Goal: Information Seeking & Learning: Learn about a topic

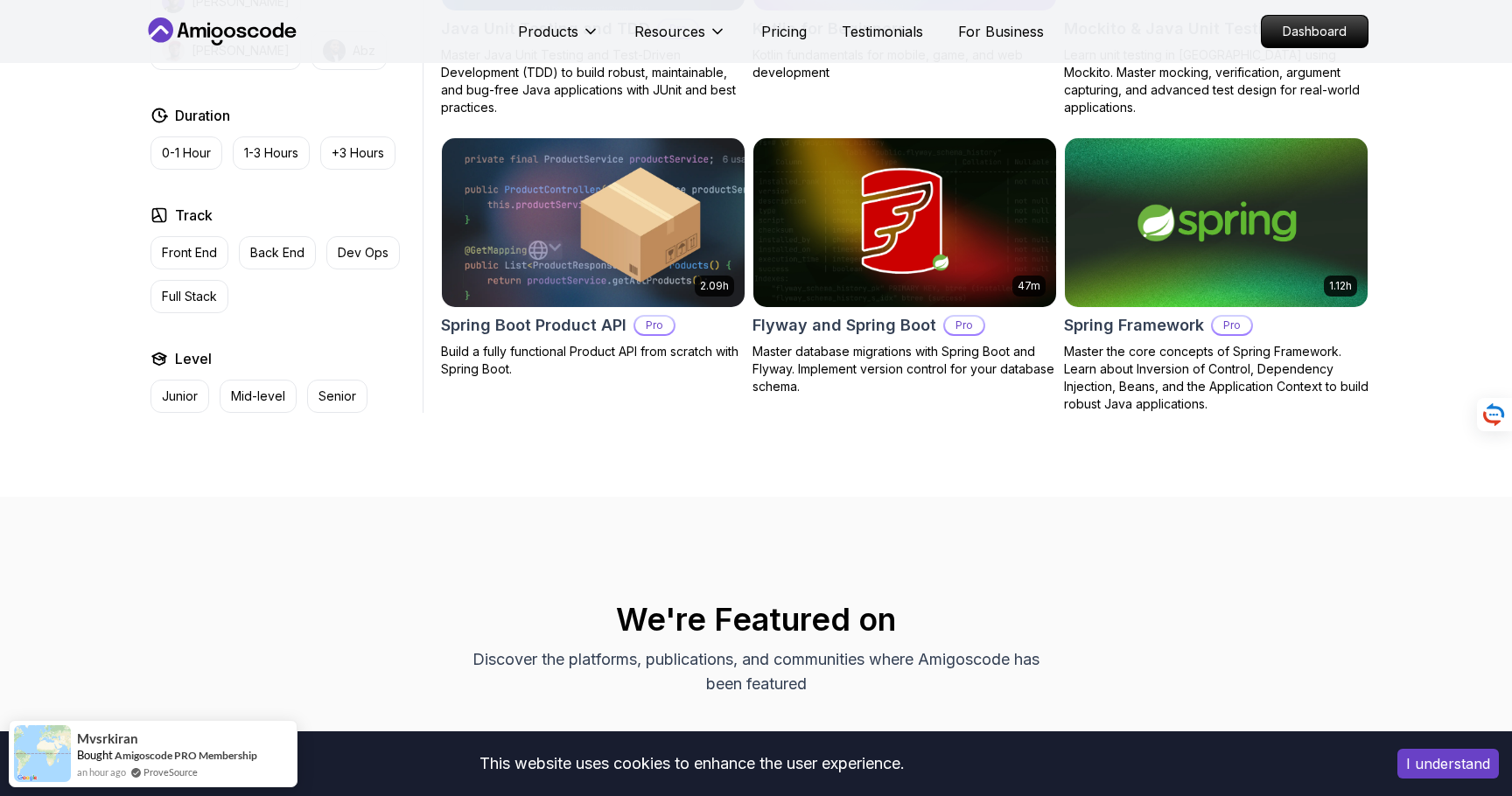
scroll to position [2096, 0]
